Goal: Obtain resource: Obtain resource

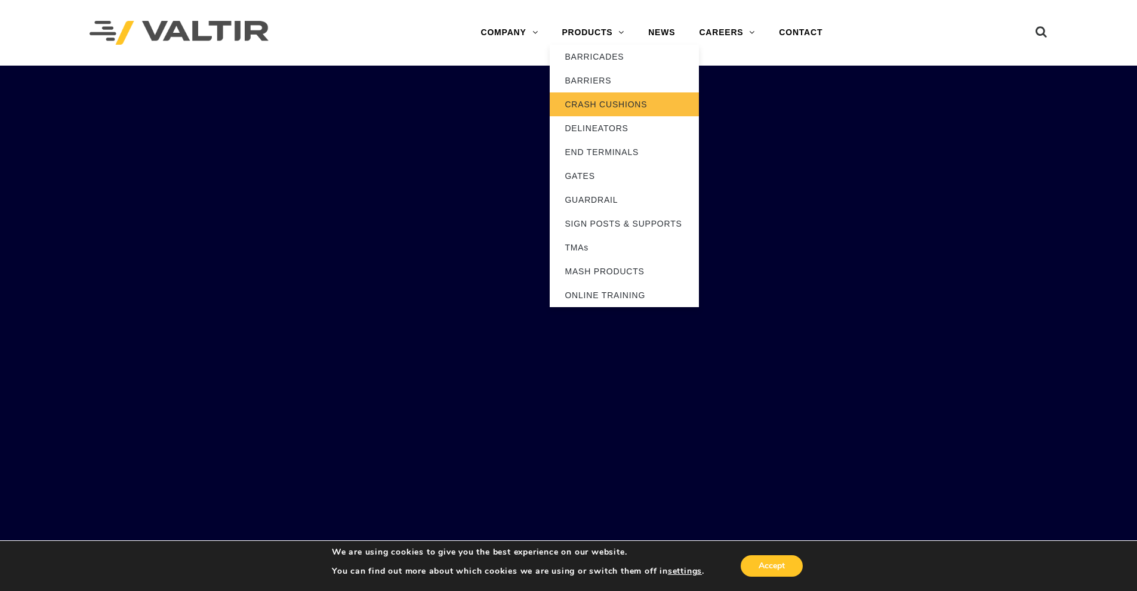
click at [613, 110] on link "CRASH CUSHIONS" at bounding box center [624, 104] width 149 height 24
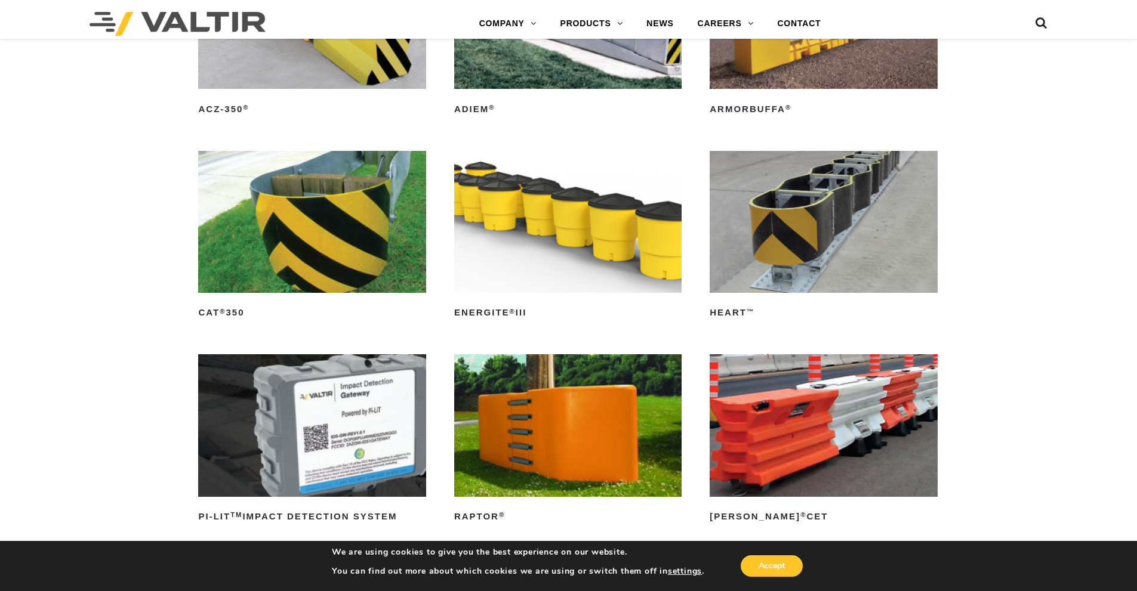
scroll to position [3274, 0]
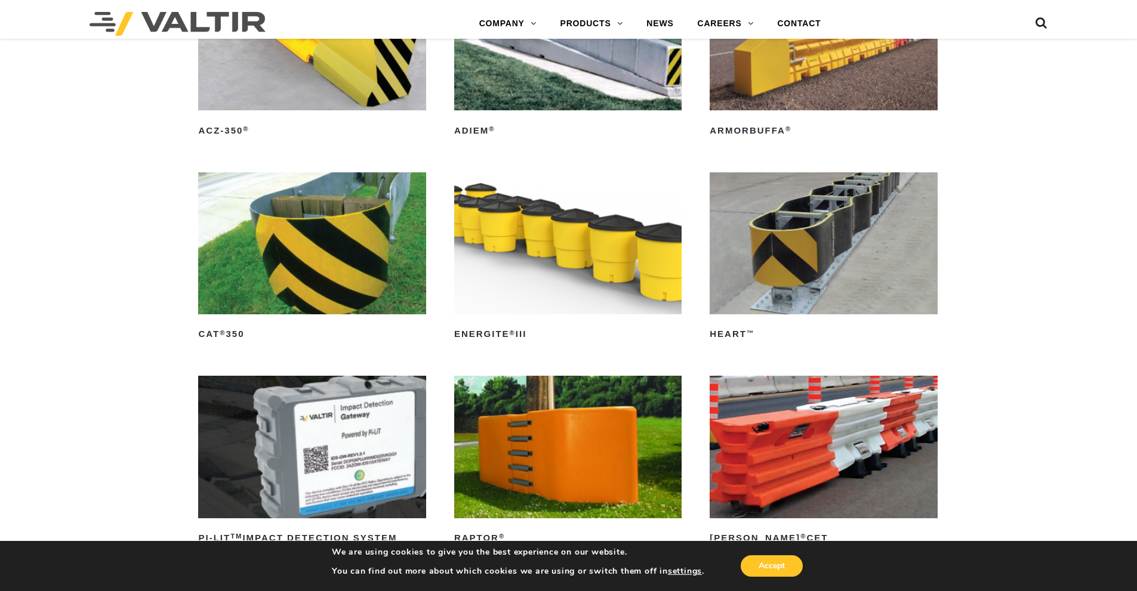
click at [814, 258] on img at bounding box center [823, 243] width 227 height 142
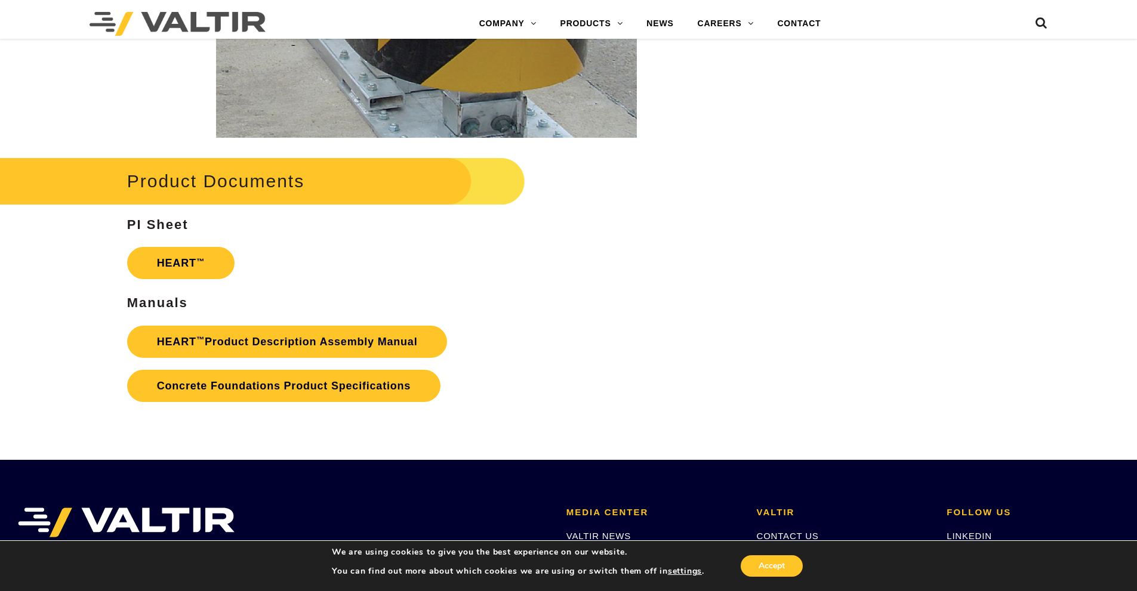
scroll to position [2089, 0]
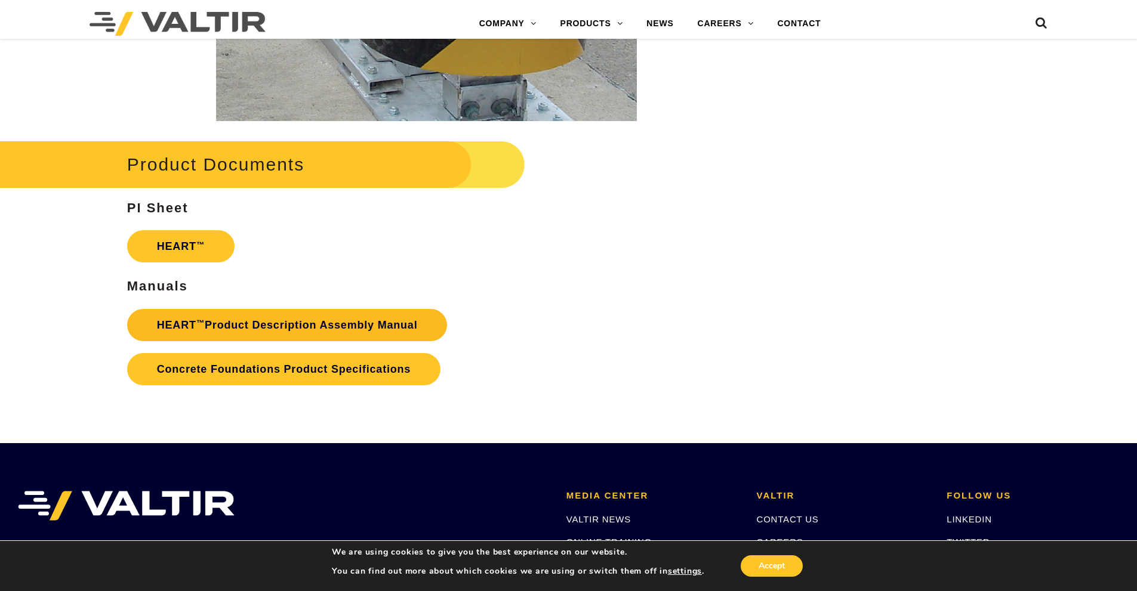
click at [343, 328] on link "HEART ™ Product Description Assembly Manual" at bounding box center [287, 325] width 320 height 32
click at [360, 330] on link "HEART ™ Product Description Assembly Manual" at bounding box center [287, 325] width 320 height 32
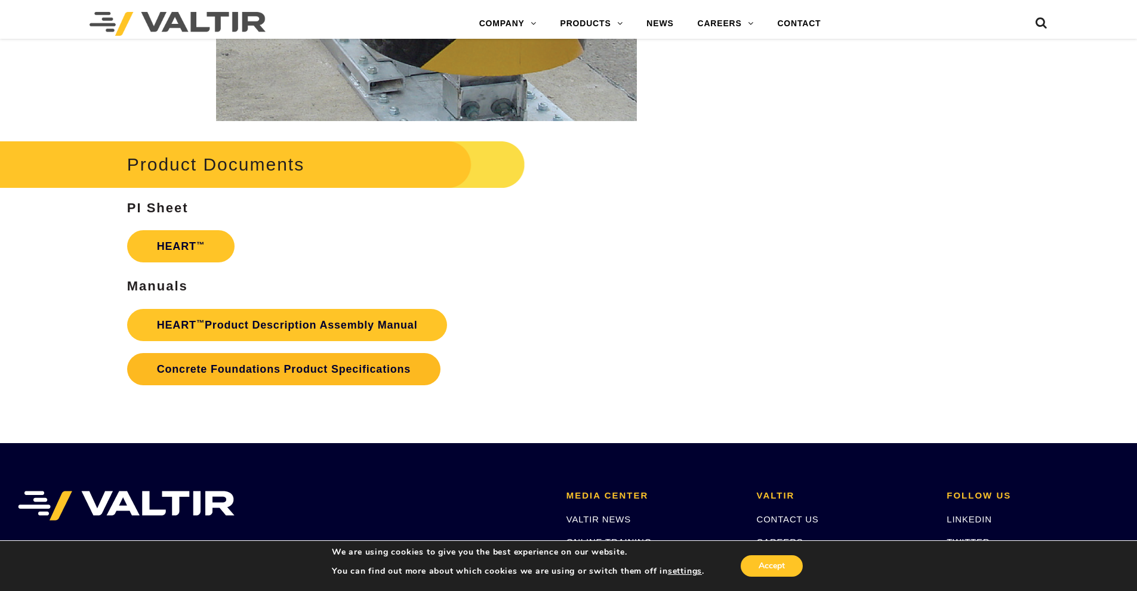
click at [344, 375] on link "Concrete Foundations Product Specifications" at bounding box center [283, 369] width 313 height 32
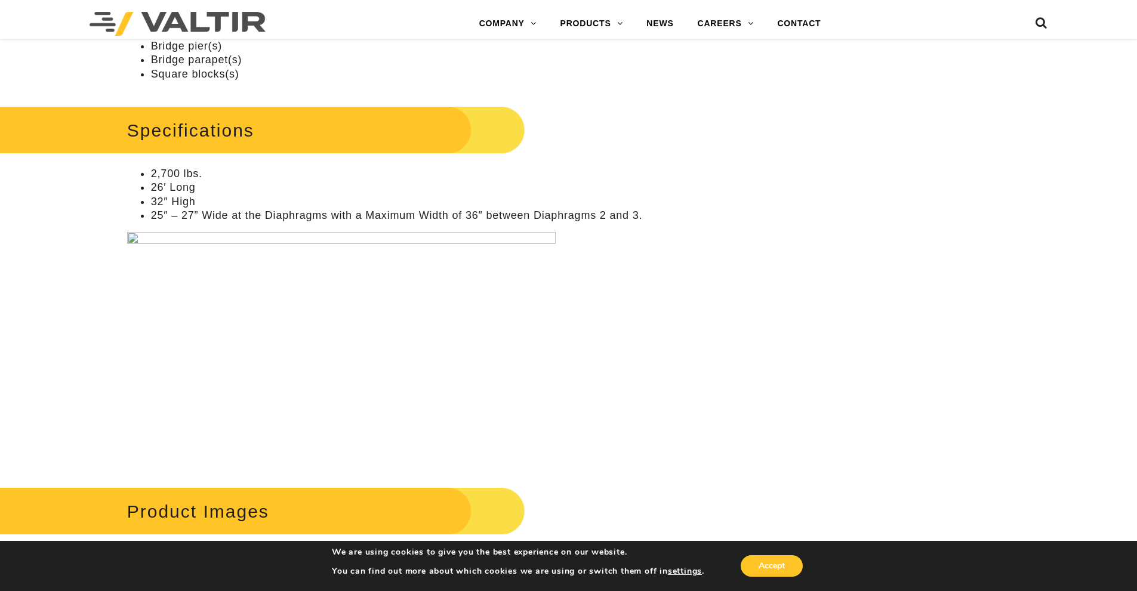
scroll to position [955, 0]
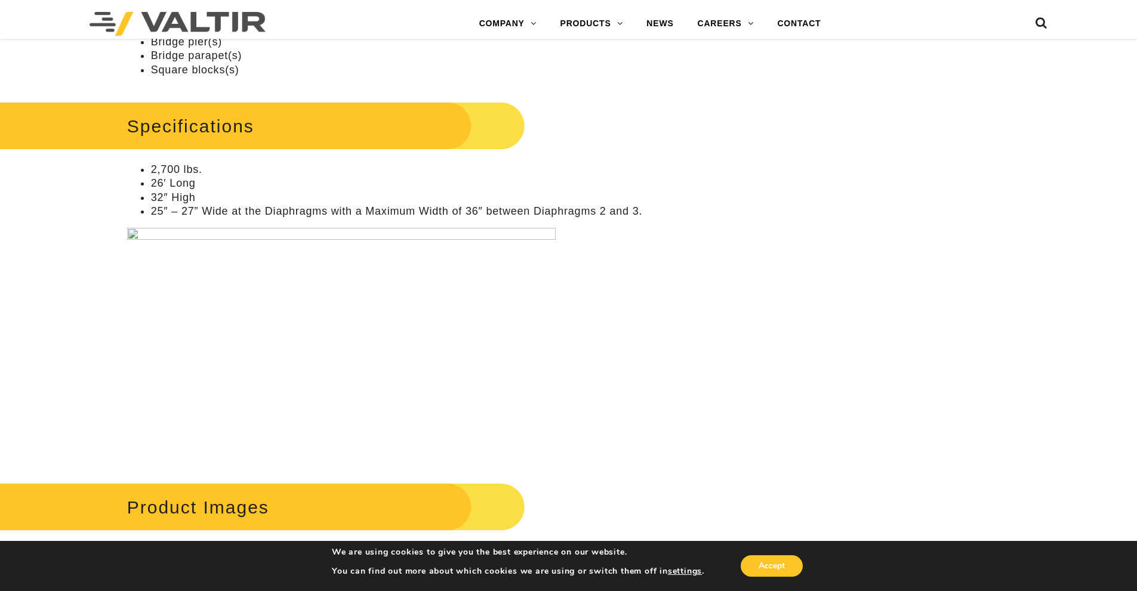
click at [136, 236] on img at bounding box center [341, 341] width 428 height 227
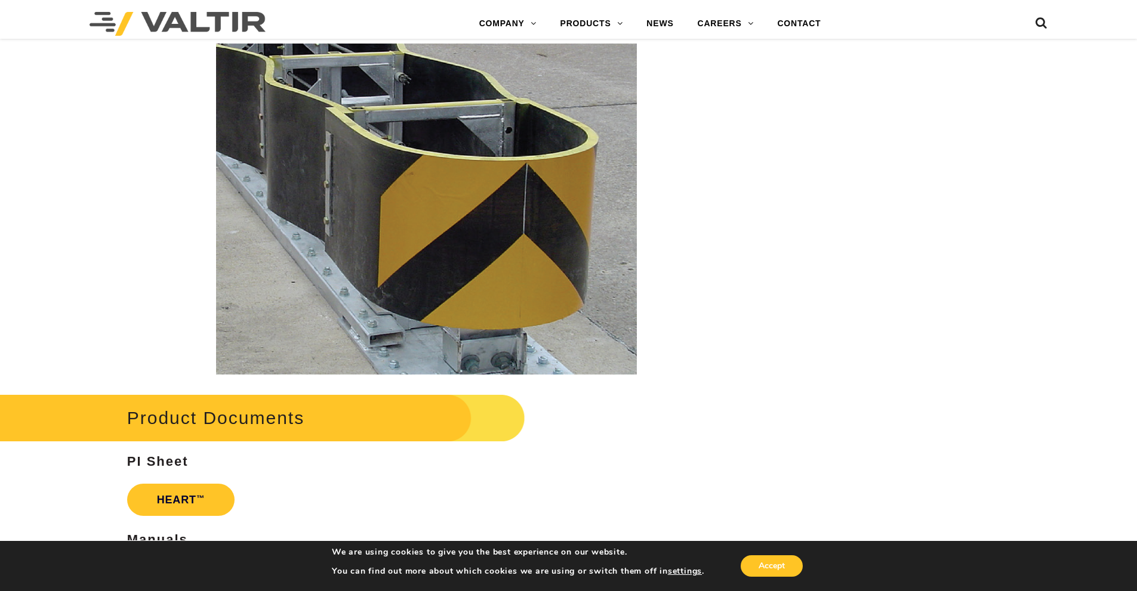
scroll to position [2089, 0]
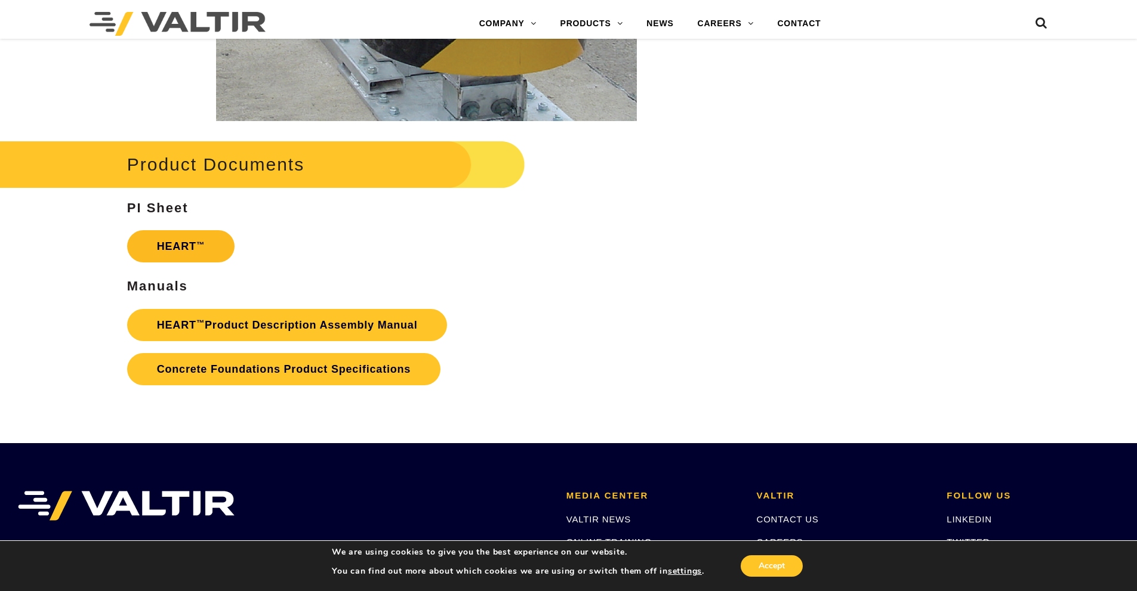
click at [195, 254] on link "HEART ™" at bounding box center [180, 246] width 107 height 32
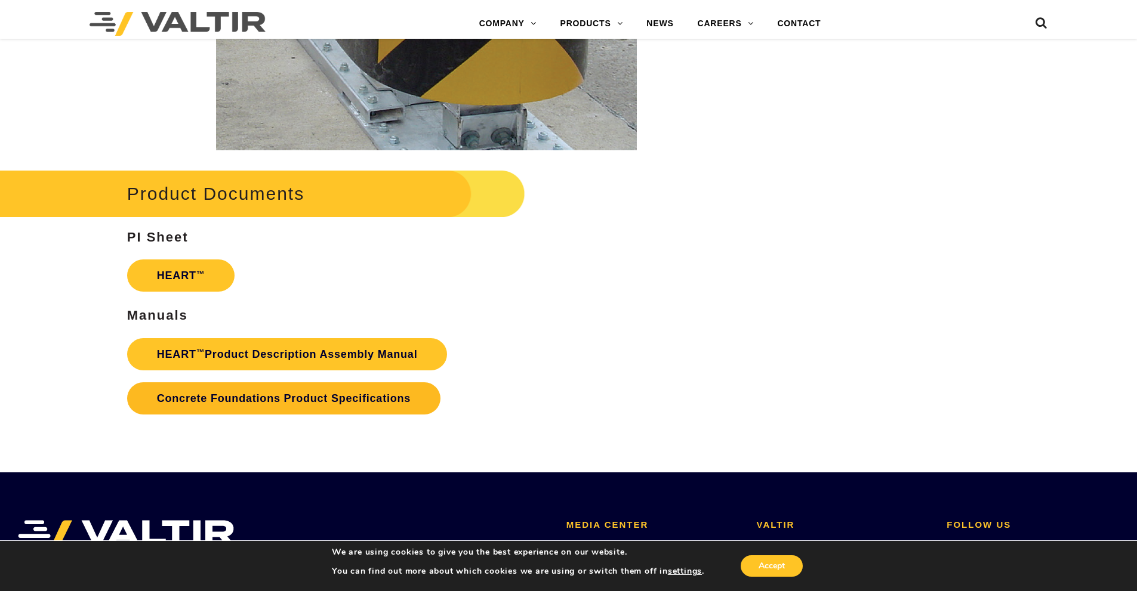
scroll to position [2060, 0]
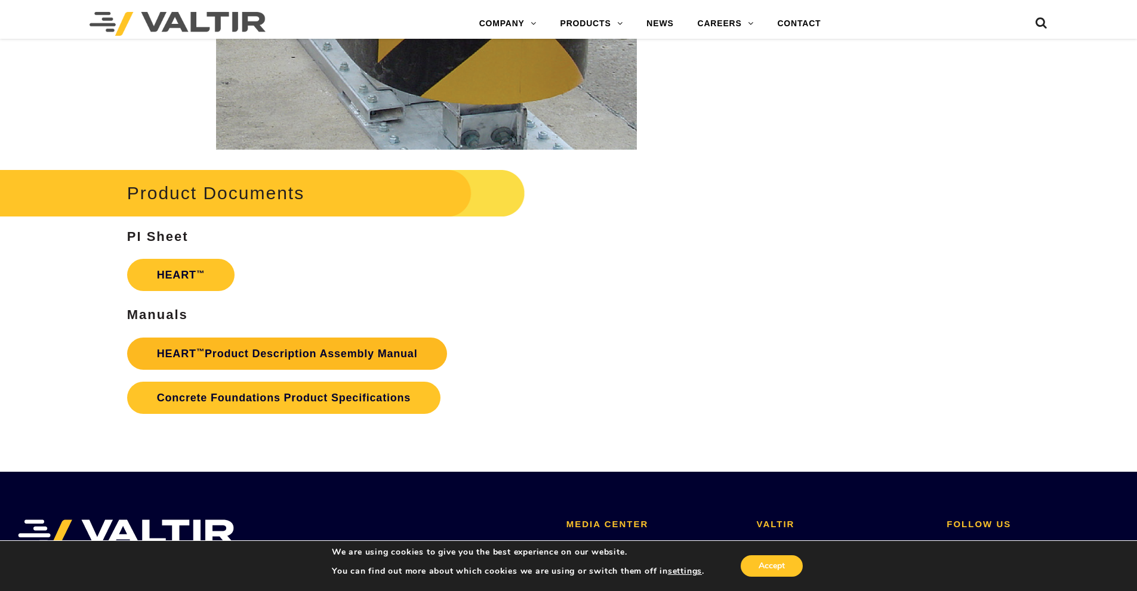
click at [352, 360] on link "HEART ™ Product Description Assembly Manual" at bounding box center [287, 354] width 320 height 32
